Goal: Transaction & Acquisition: Purchase product/service

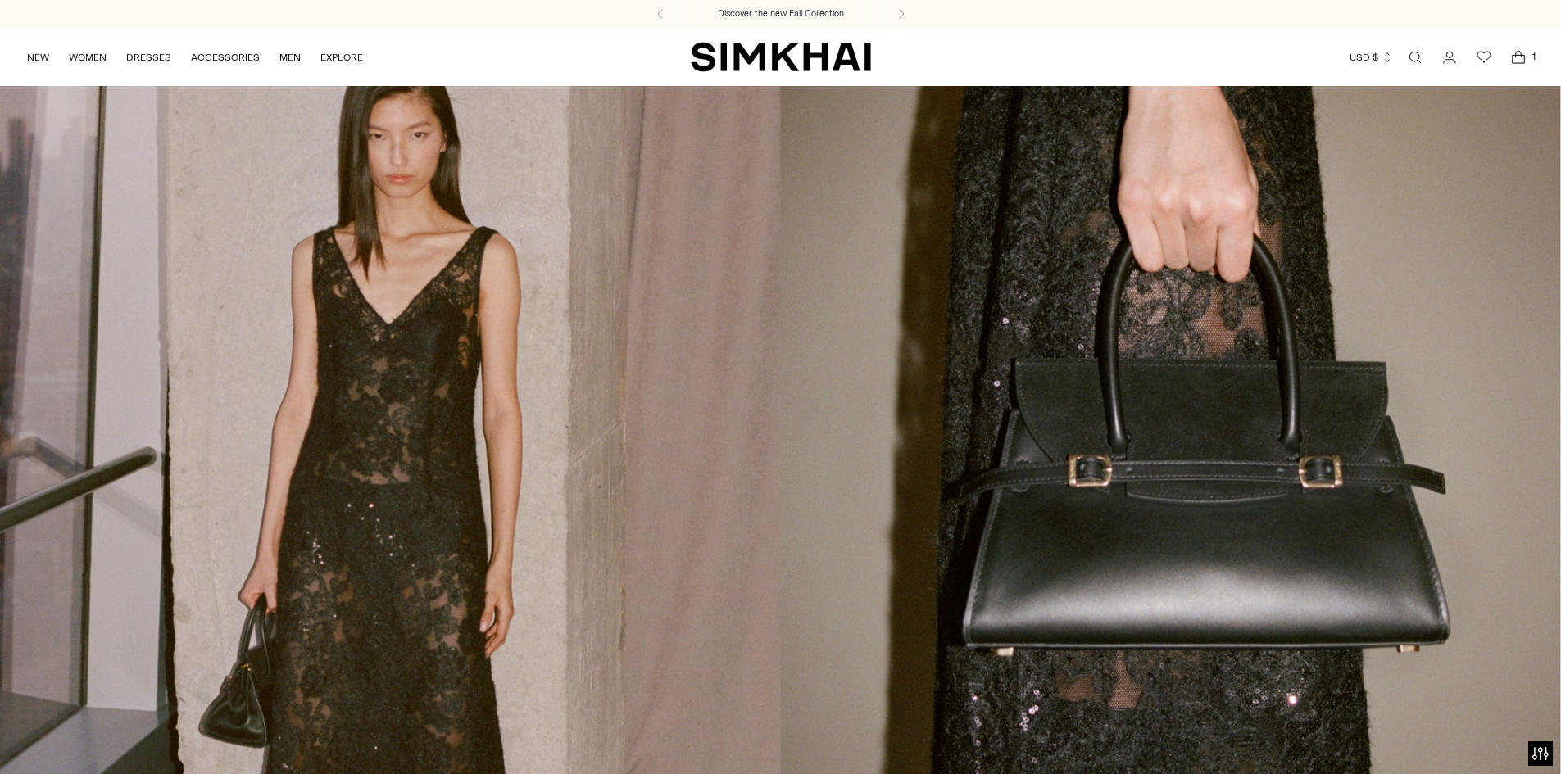
click at [1515, 55] on icon "Open cart modal" at bounding box center [1517, 57] width 23 height 16
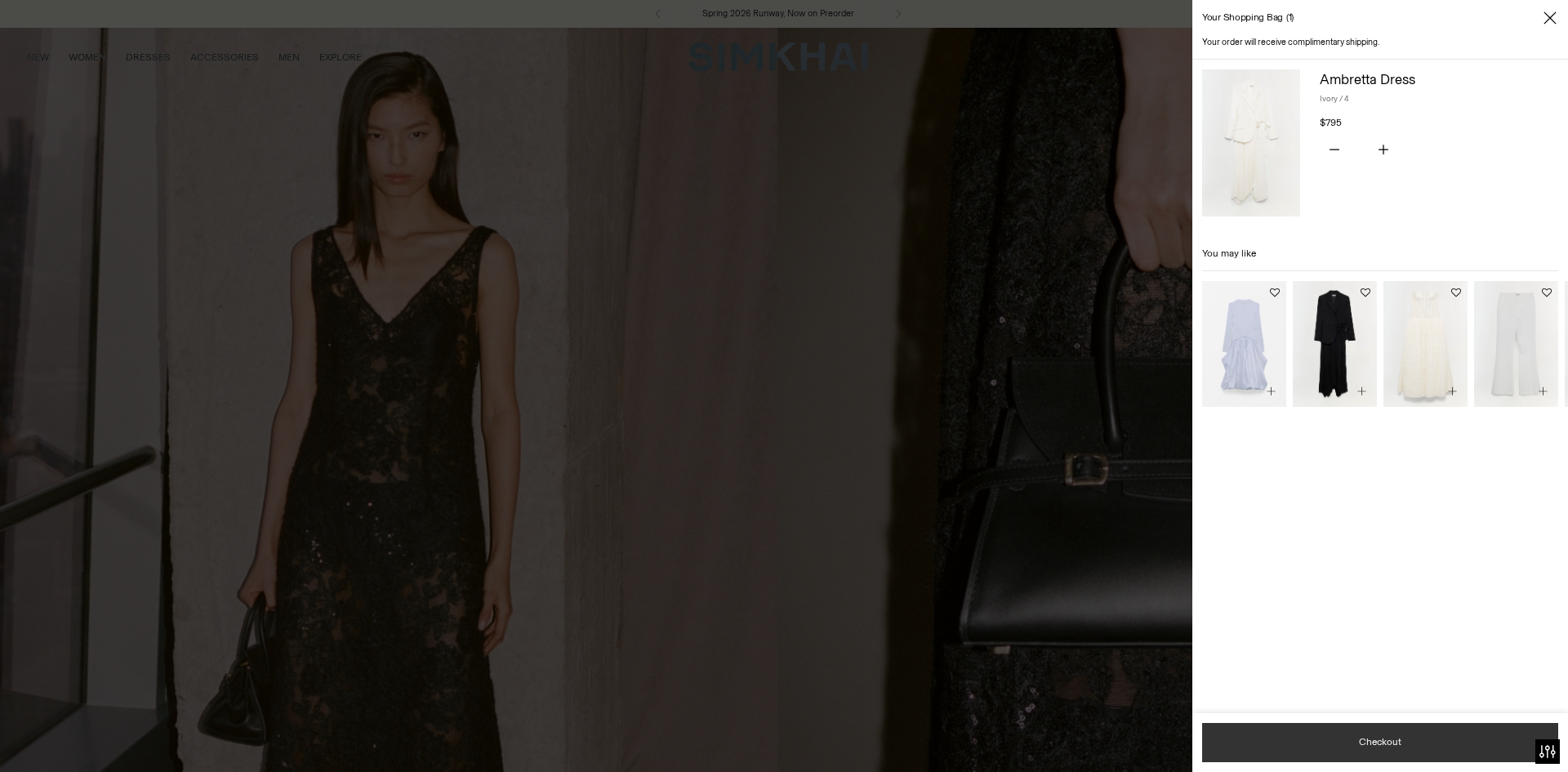
click at [1395, 743] on button "Checkout" at bounding box center [1380, 742] width 356 height 39
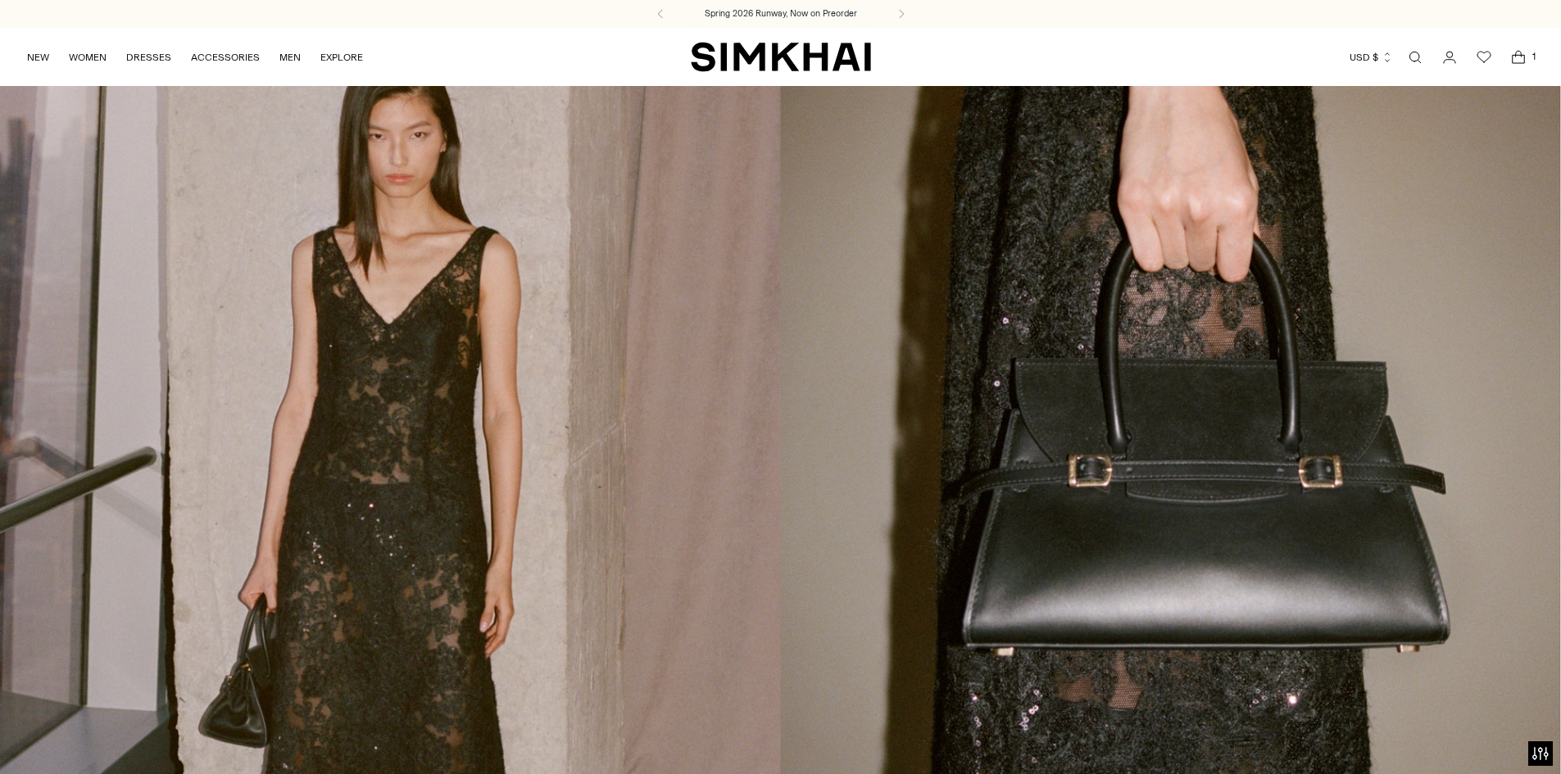
click at [1524, 61] on icon "Open cart modal" at bounding box center [1517, 57] width 23 height 16
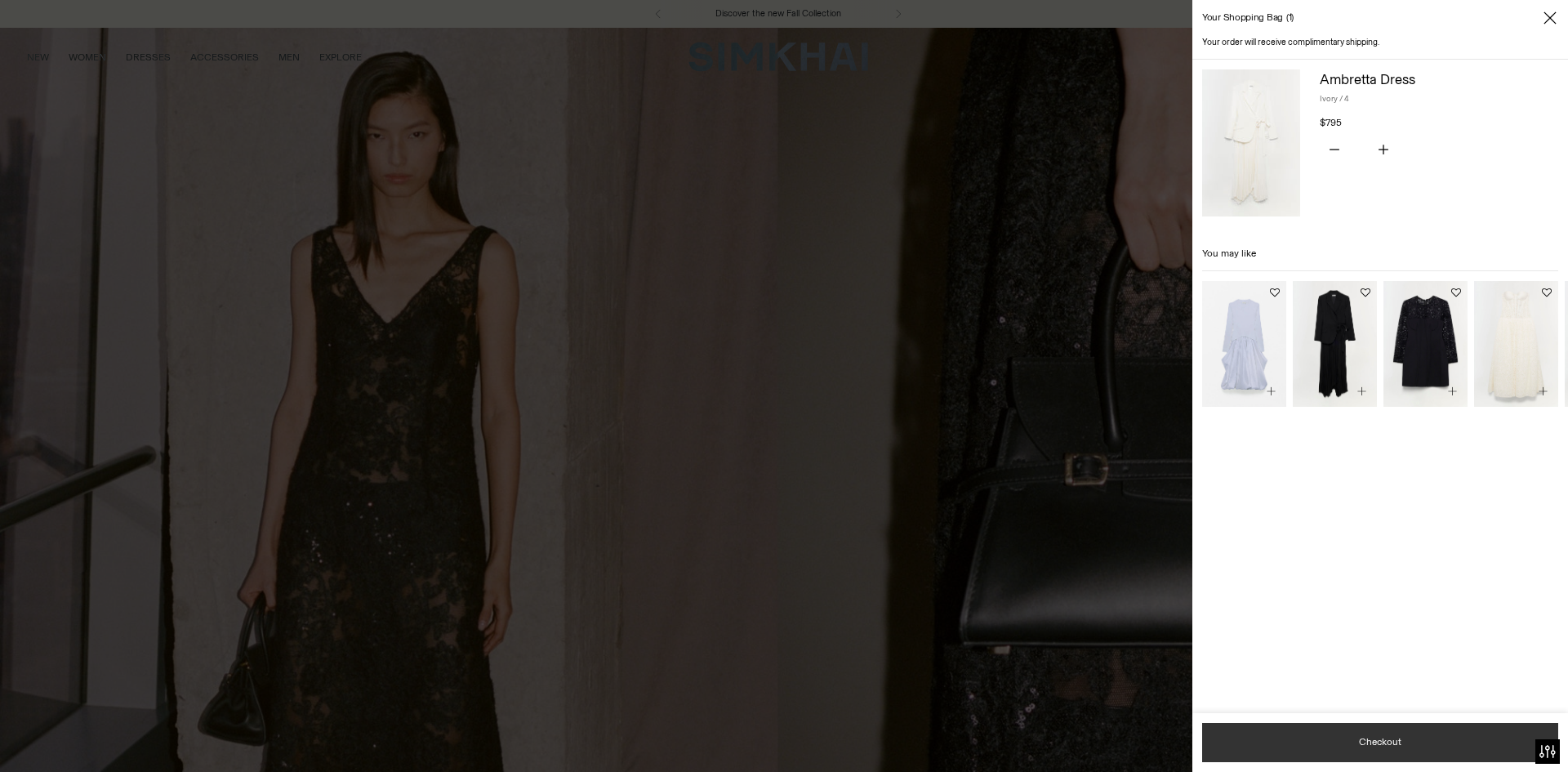
click at [1368, 741] on button "Checkout" at bounding box center [1380, 742] width 356 height 39
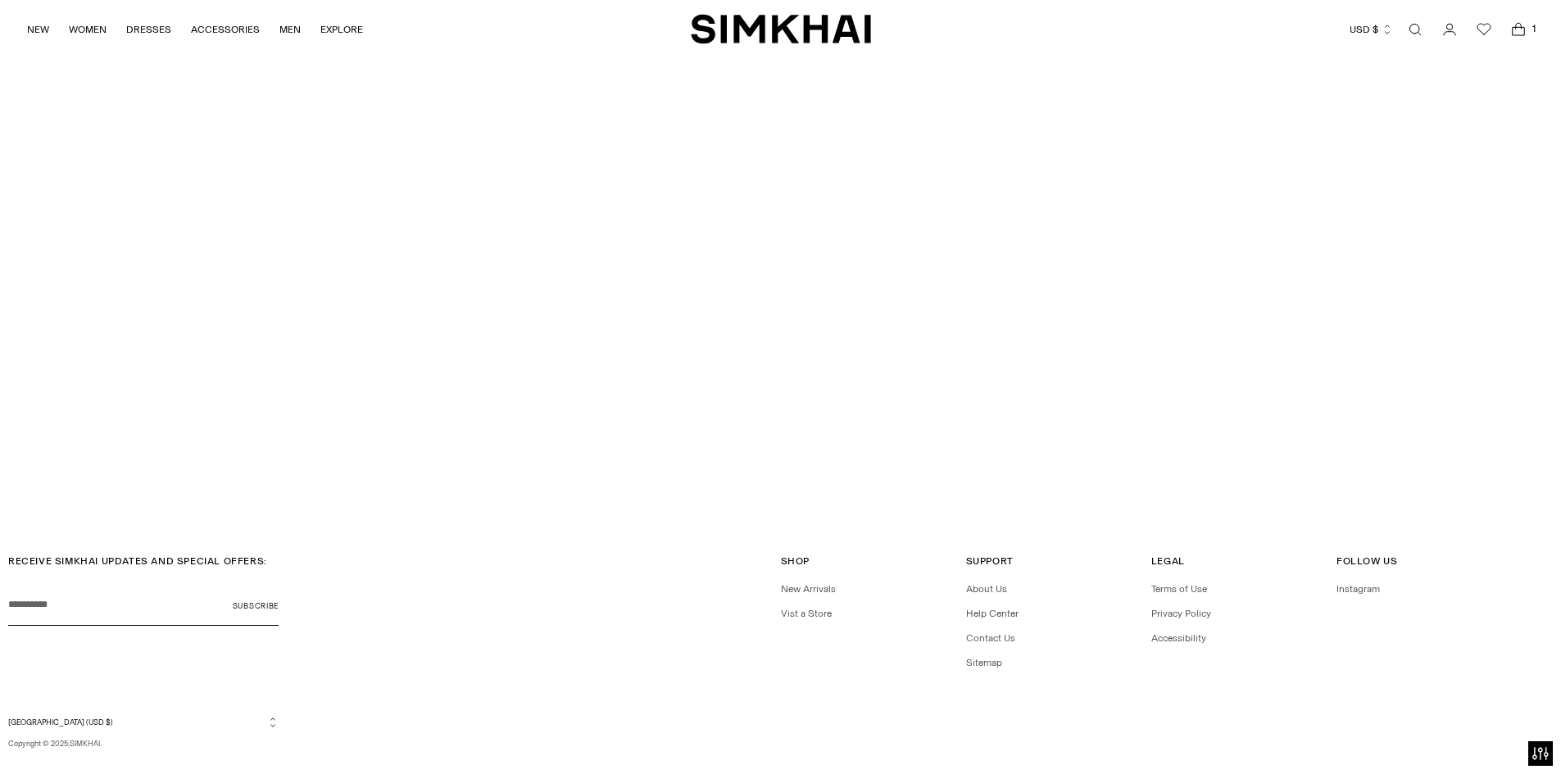
scroll to position [5606, 0]
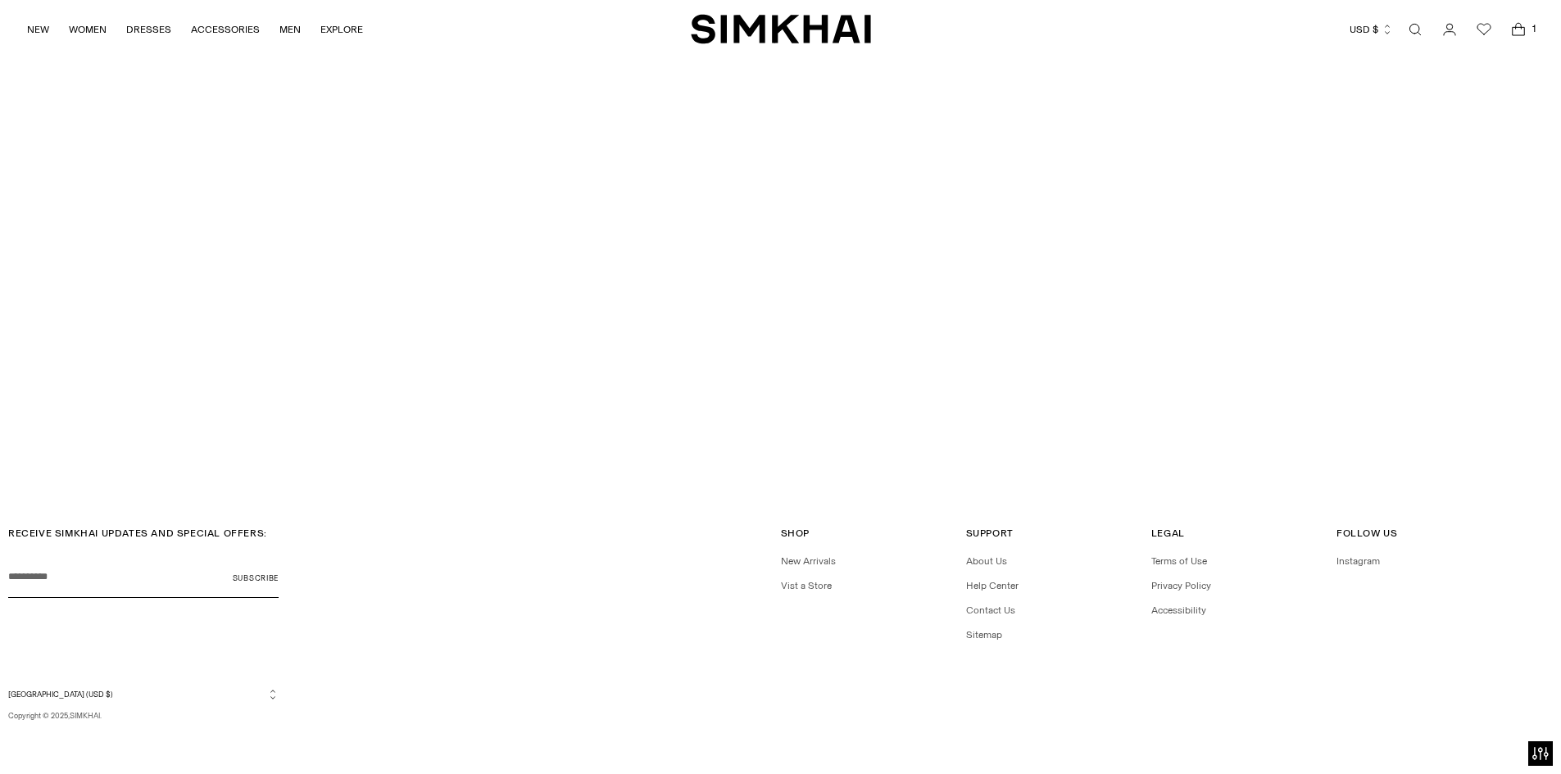
click at [92, 587] on input "Your email" at bounding box center [143, 577] width 270 height 41
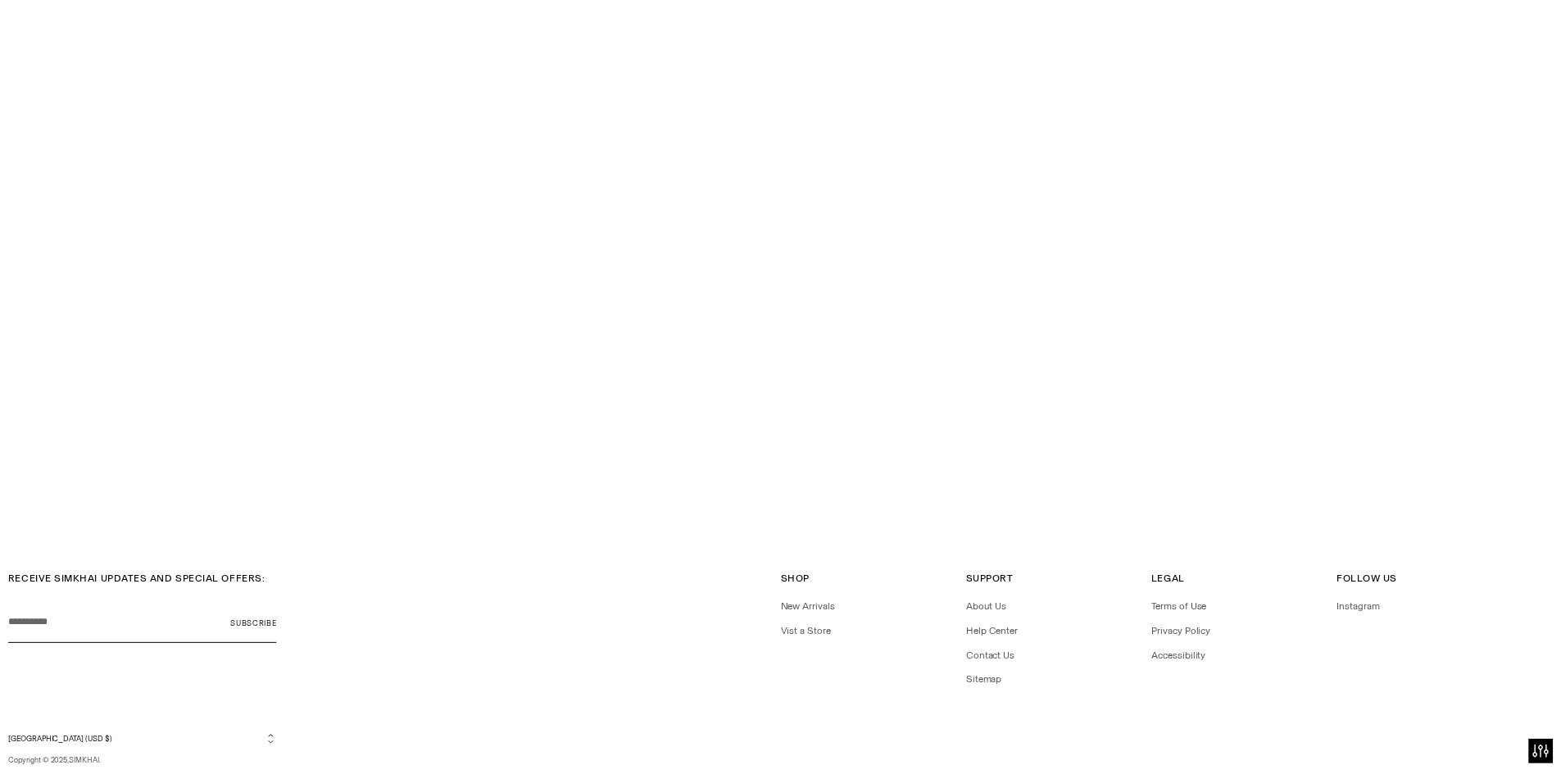
scroll to position [5602, 0]
